Goal: Find specific page/section: Find specific page/section

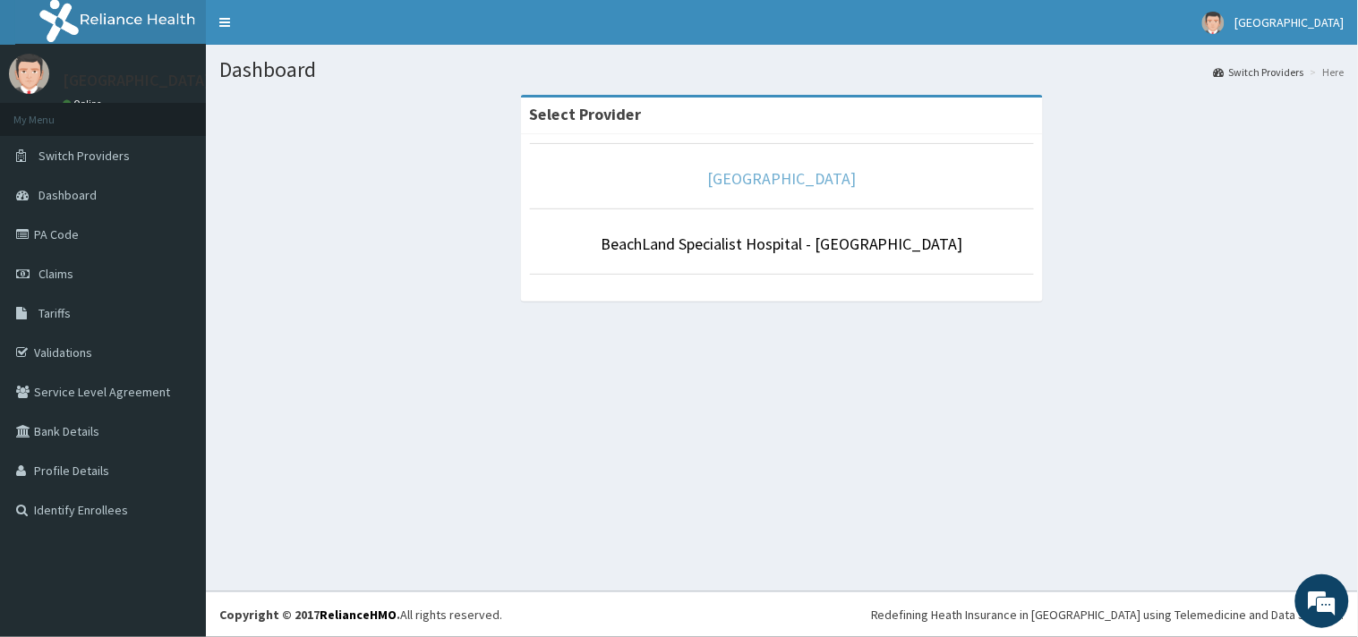
click at [750, 180] on link "[GEOGRAPHIC_DATA]" at bounding box center [782, 178] width 149 height 21
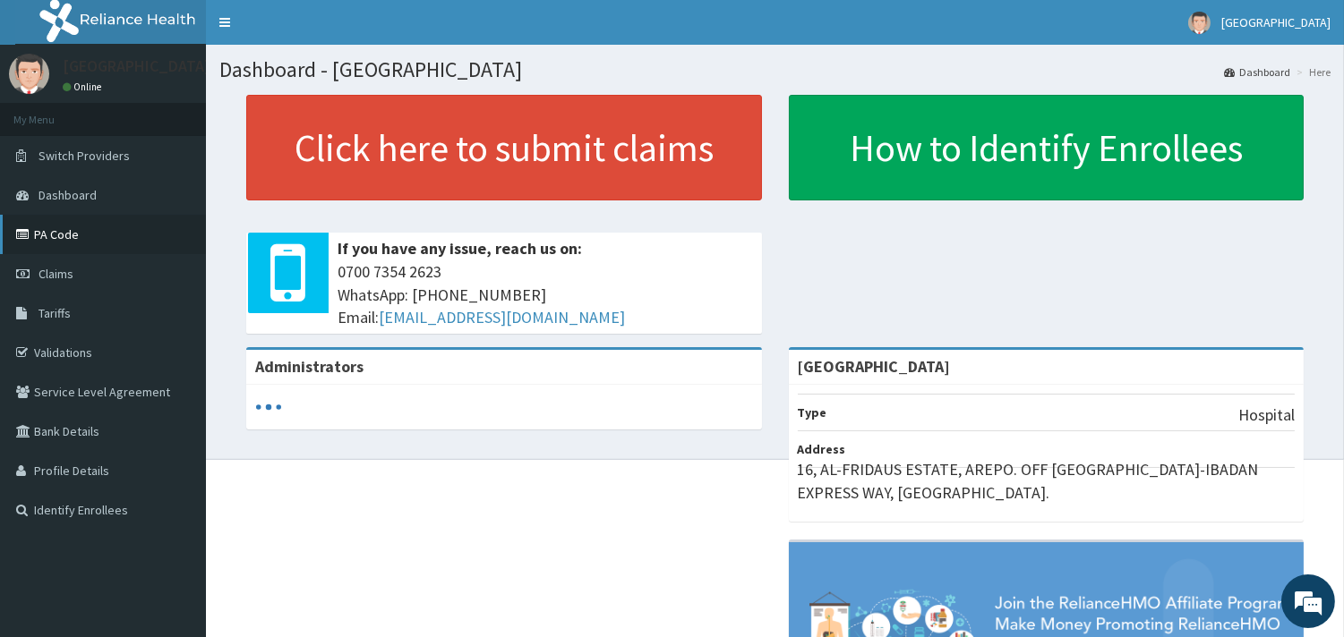
click at [63, 227] on link "PA Code" at bounding box center [103, 234] width 206 height 39
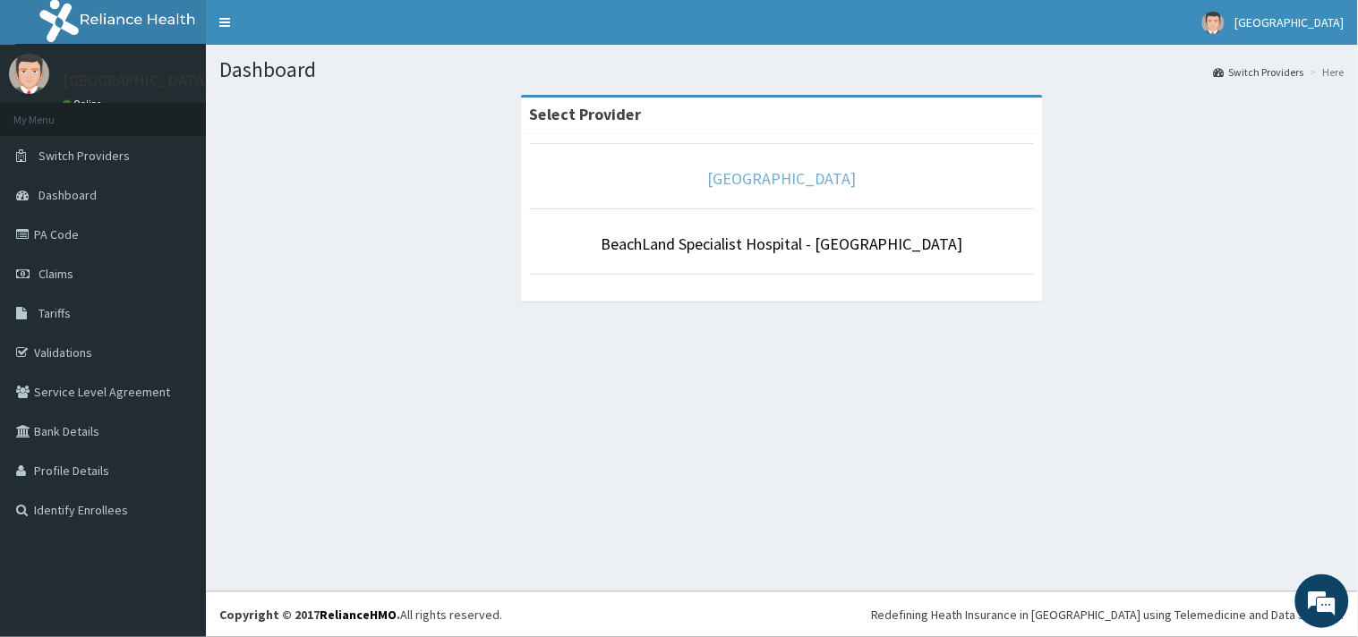
click at [734, 186] on link "[GEOGRAPHIC_DATA]" at bounding box center [782, 178] width 149 height 21
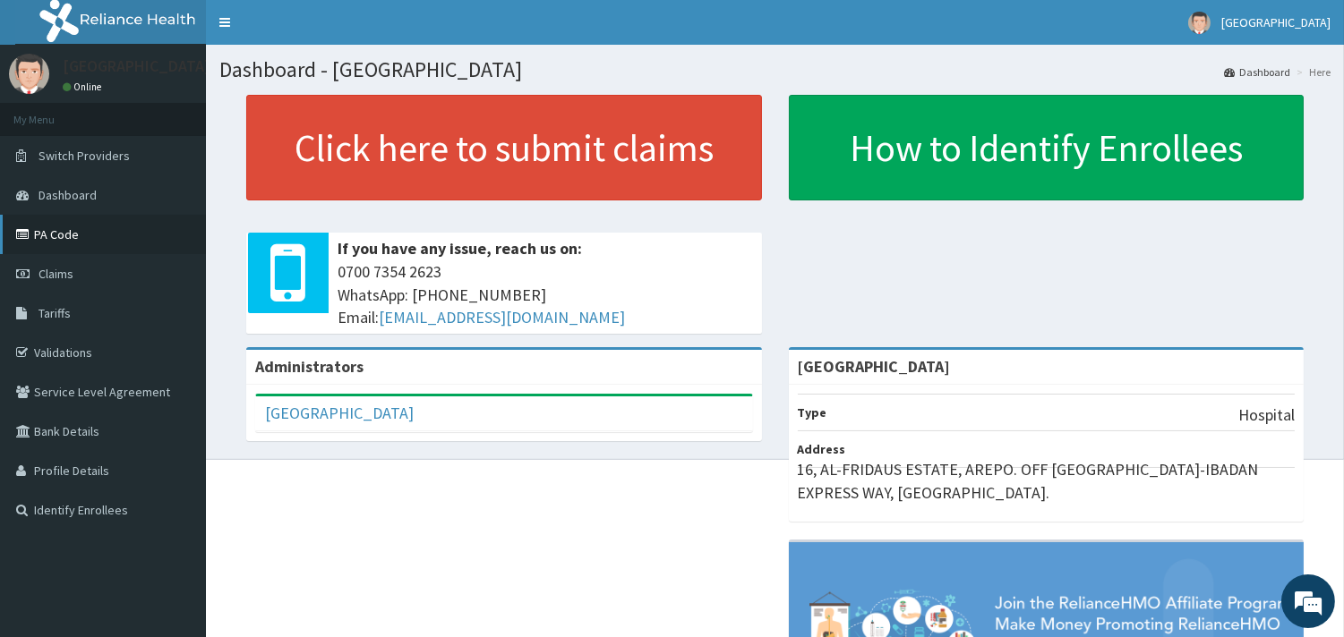
click at [56, 229] on link "PA Code" at bounding box center [103, 234] width 206 height 39
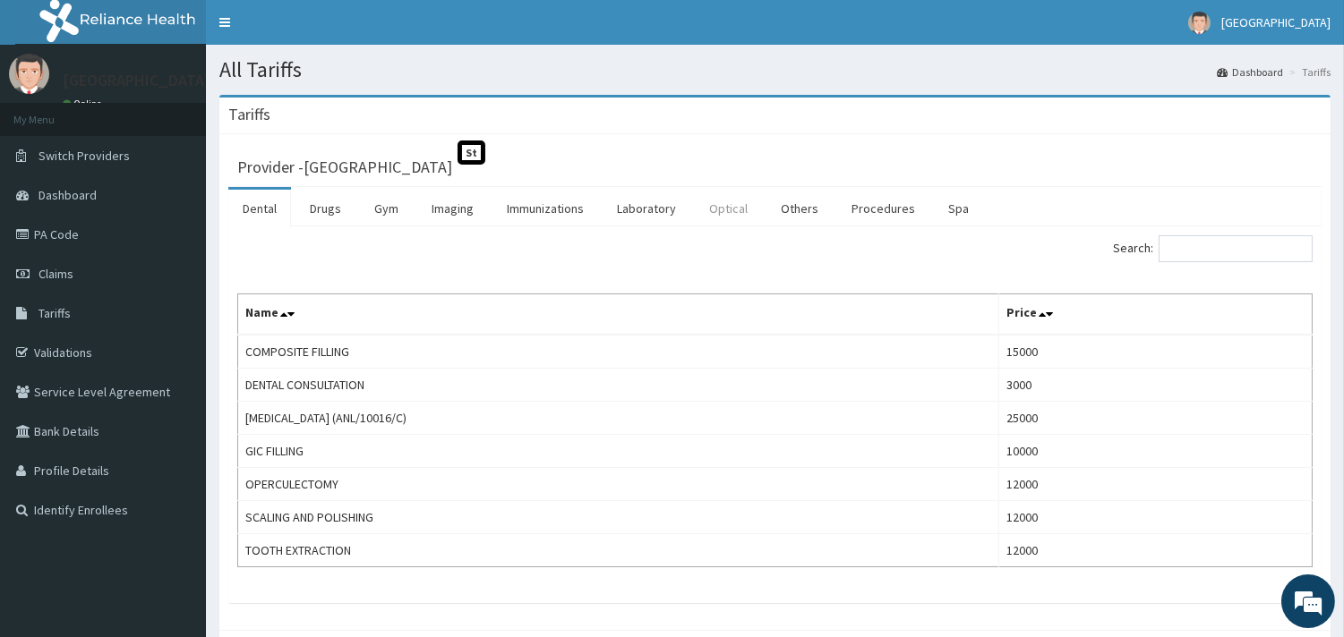
click at [725, 210] on link "Optical" at bounding box center [728, 209] width 67 height 38
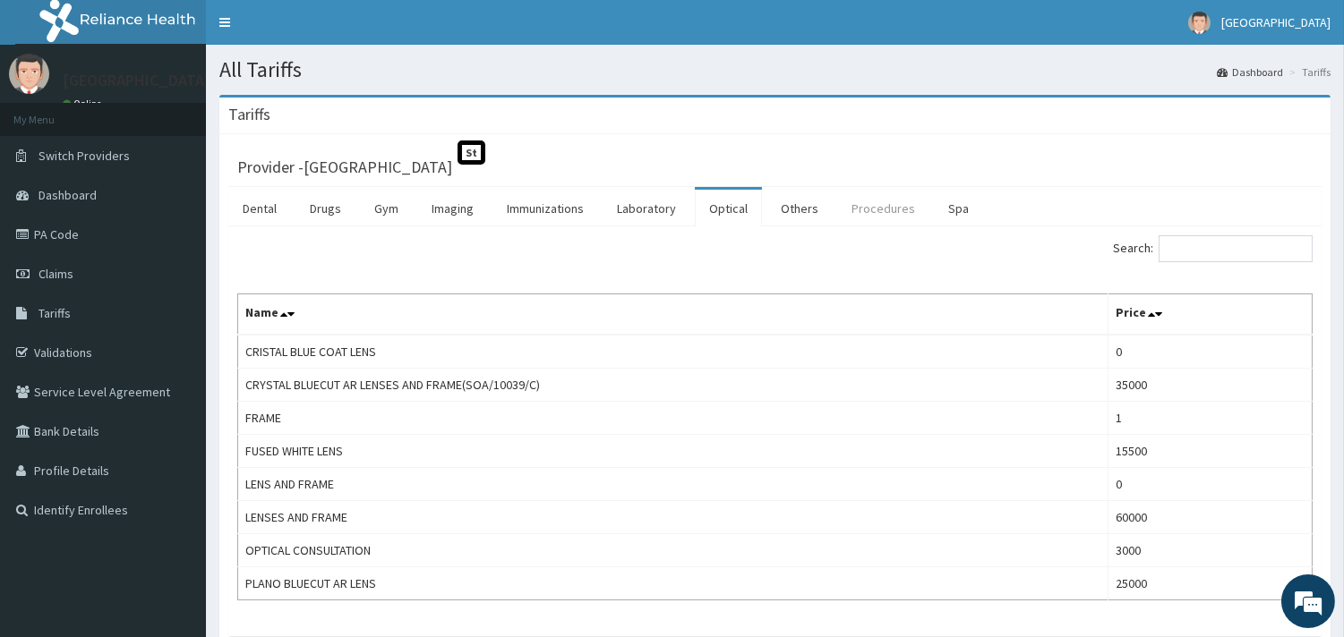
click at [881, 209] on link "Procedures" at bounding box center [883, 209] width 92 height 38
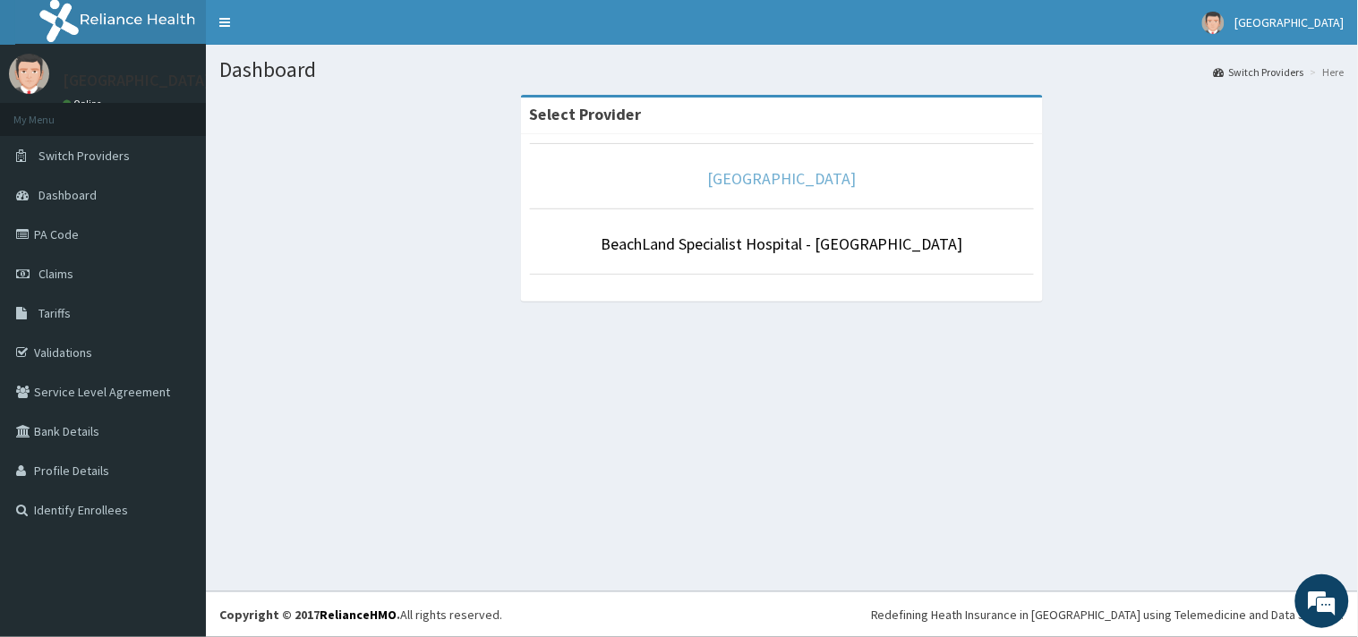
click at [764, 181] on link "[GEOGRAPHIC_DATA]" at bounding box center [782, 178] width 149 height 21
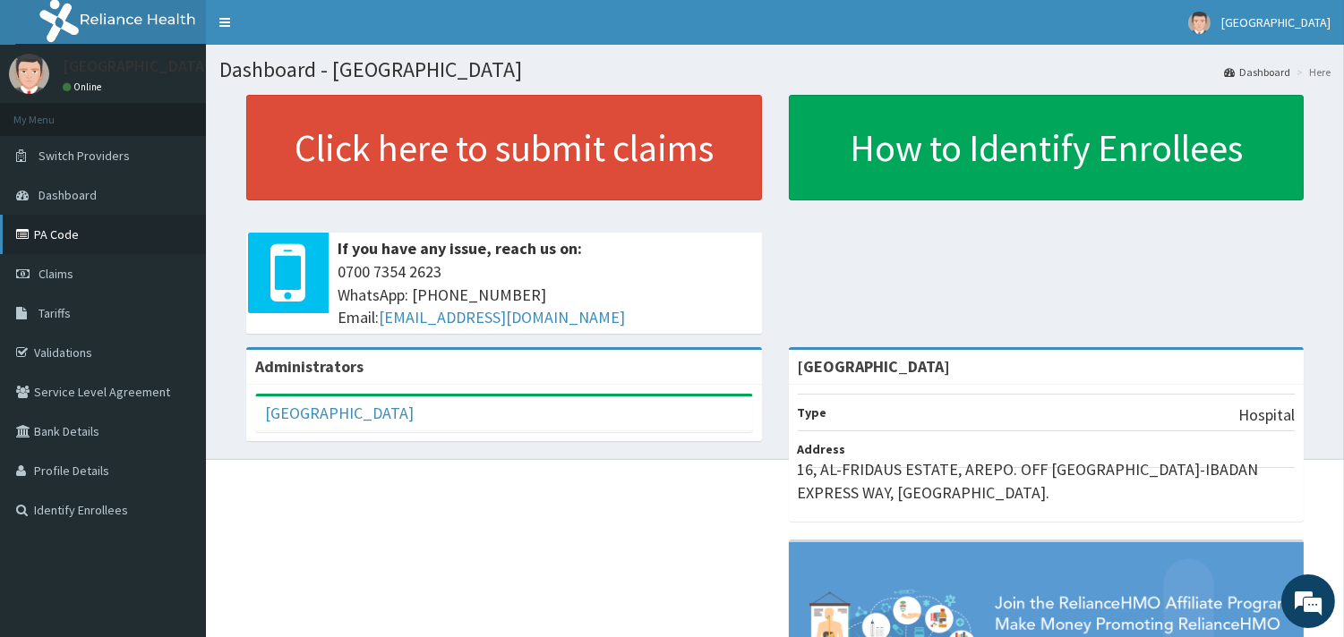
click at [72, 228] on link "PA Code" at bounding box center [103, 234] width 206 height 39
